Goal: Communication & Community: Answer question/provide support

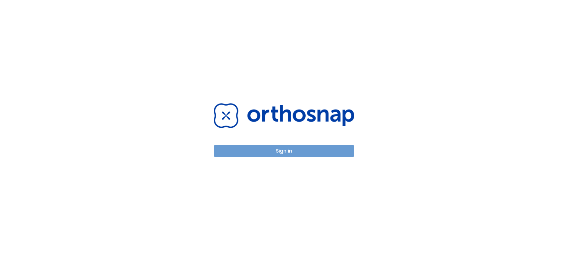
click at [289, 150] on button "Sign in" at bounding box center [284, 151] width 141 height 12
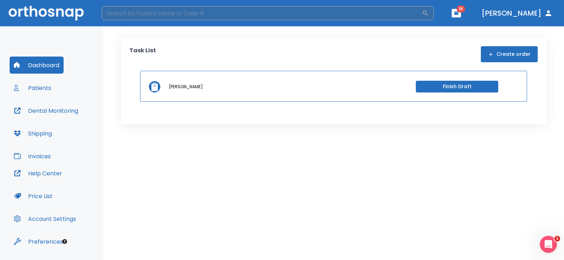
click at [231, 15] on input "search" at bounding box center [262, 13] width 320 height 14
type input "[PERSON_NAME]"
click at [429, 12] on icon "button" at bounding box center [425, 13] width 7 height 7
drag, startPoint x: 197, startPoint y: 37, endPoint x: 203, endPoint y: 27, distance: 12.1
click at [201, 29] on div "Task List Create order [PERSON_NAME] Finish Draft" at bounding box center [333, 142] width 461 height 233
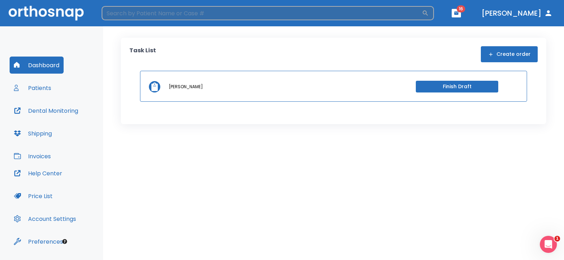
click at [232, 15] on input "search" at bounding box center [262, 13] width 320 height 14
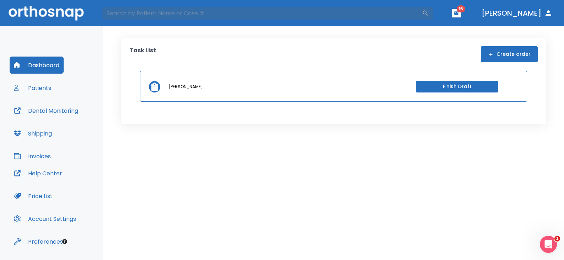
type input "[PERSON_NAME]"
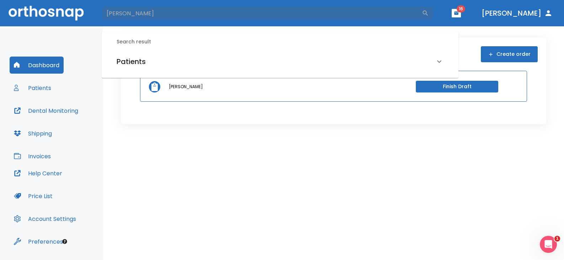
click at [134, 60] on h6 "Patients" at bounding box center [131, 61] width 29 height 11
click at [138, 84] on h6 "[PERSON_NAME] (Hold)" at bounding box center [280, 86] width 324 height 10
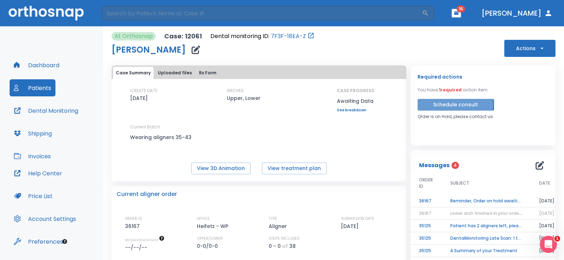
click at [440, 104] on button "Schedule consult" at bounding box center [455, 105] width 76 height 12
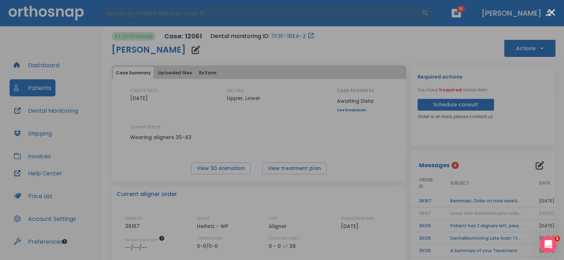
scroll to position [20, 0]
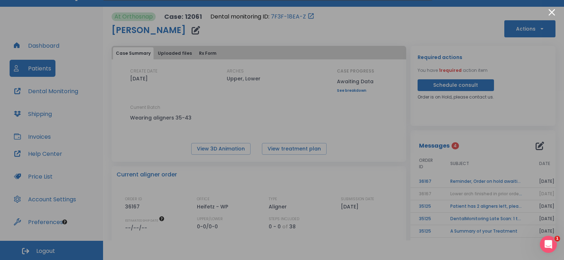
click at [368, 253] on div at bounding box center [282, 130] width 564 height 260
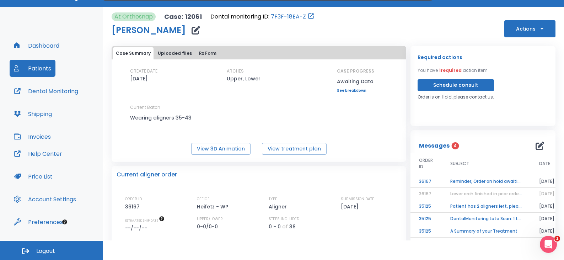
click at [369, 240] on html "​ 16 [PERSON_NAME] Dashboard Patients Dental Monitoring Shipping Invoices Help …" at bounding box center [282, 110] width 564 height 260
click at [535, 143] on icon "button" at bounding box center [539, 145] width 9 height 9
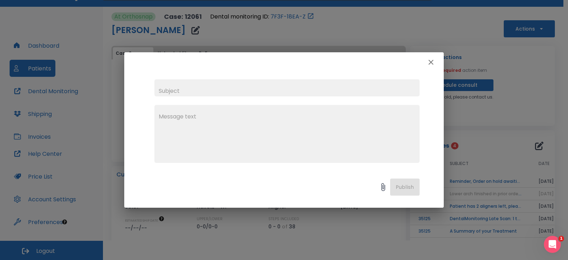
click at [235, 91] on input "text" at bounding box center [287, 87] width 265 height 17
drag, startPoint x: 195, startPoint y: 91, endPoint x: 104, endPoint y: 85, distance: 91.2
click at [104, 85] on div "Update x Publish" at bounding box center [284, 130] width 568 height 260
type input "Follow-up"
click at [256, 126] on textarea at bounding box center [287, 136] width 257 height 49
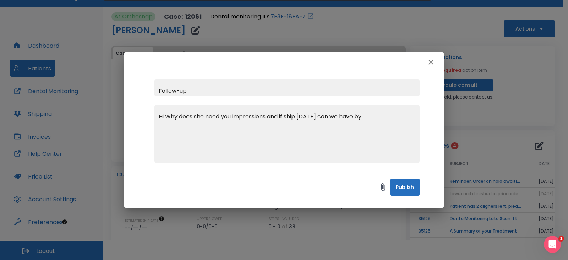
click at [372, 116] on textarea "Hi Why does she need you impressions and if ship [DATE] can we have by" at bounding box center [287, 136] width 257 height 49
click at [206, 143] on textarea "Hi why does she need you impressions and if ship [DATE] can we have by [DATE] S…" at bounding box center [287, 136] width 257 height 49
click at [229, 117] on textarea "Hi why does she need you impressions and if ship today can we have by 8/26/2025…" at bounding box center [287, 136] width 257 height 49
click at [276, 116] on textarea "Hi why does she need new impressions and if ship today can we have by 8/26/2025…" at bounding box center [287, 136] width 257 height 49
click at [326, 117] on textarea "Hi why does she need new impressions, and if shipped today can we have by 8/26/…" at bounding box center [287, 136] width 257 height 49
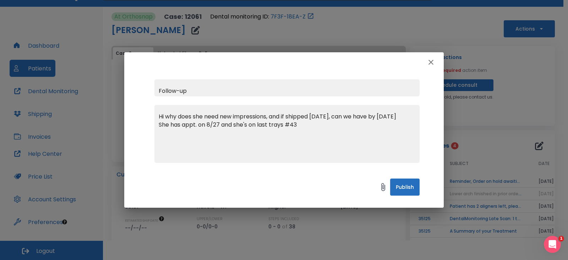
click at [375, 118] on textarea "Hi why does she need new impressions, and if shipped today, can we have by 8/26…" at bounding box center [287, 136] width 257 height 49
click at [261, 135] on textarea "Hi why does she need new impressions, and if shipped today, can we have them by…" at bounding box center [287, 136] width 257 height 49
type textarea "Hi, why does she need new impressions, and if shipped today, can we have them b…"
click at [414, 192] on button "Publish" at bounding box center [404, 186] width 29 height 17
